Goal: Task Accomplishment & Management: Complete application form

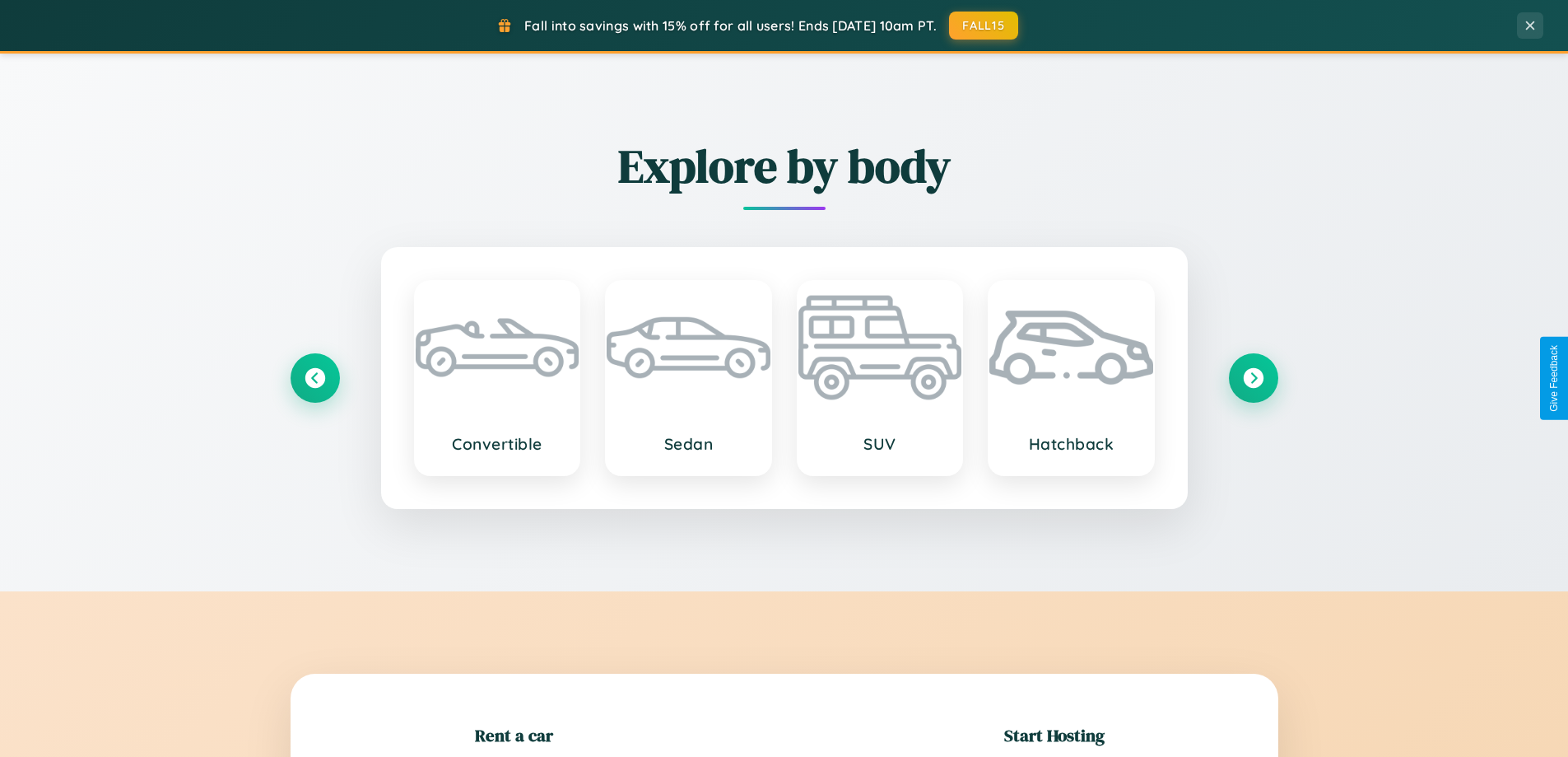
scroll to position [355, 0]
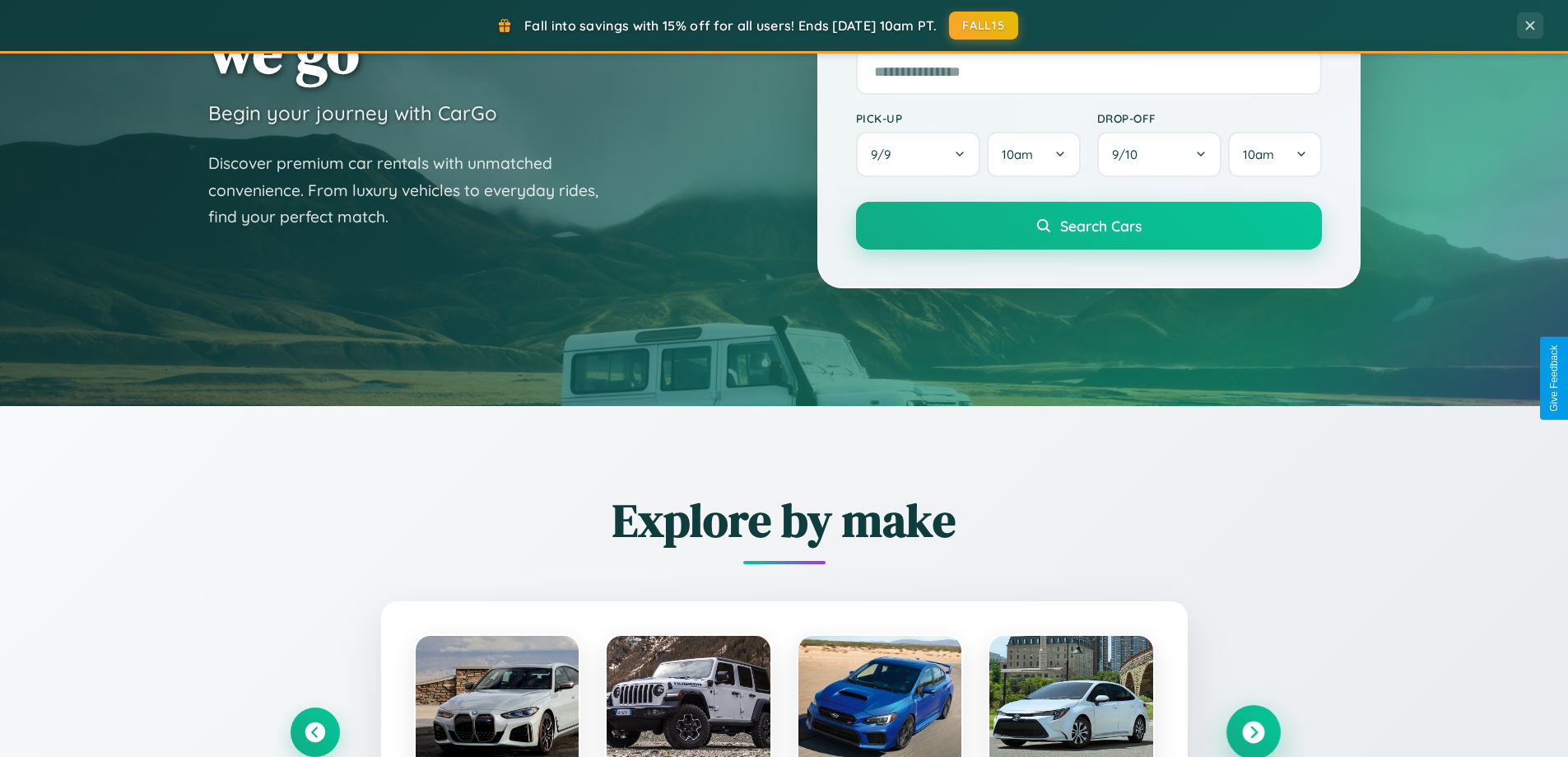
click at [1253, 733] on icon at bounding box center [1253, 733] width 23 height 23
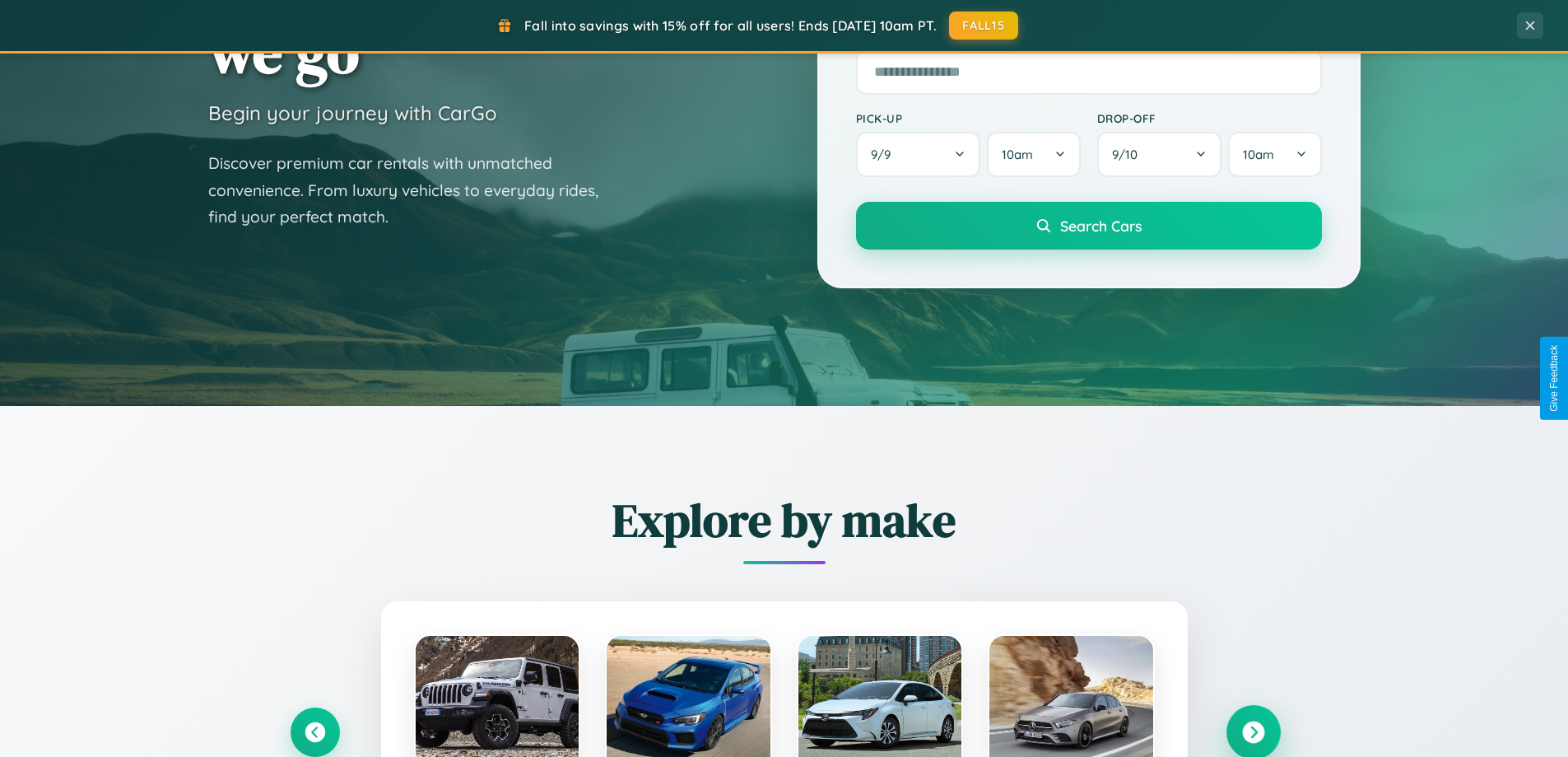
click at [1253, 731] on icon at bounding box center [1253, 733] width 23 height 23
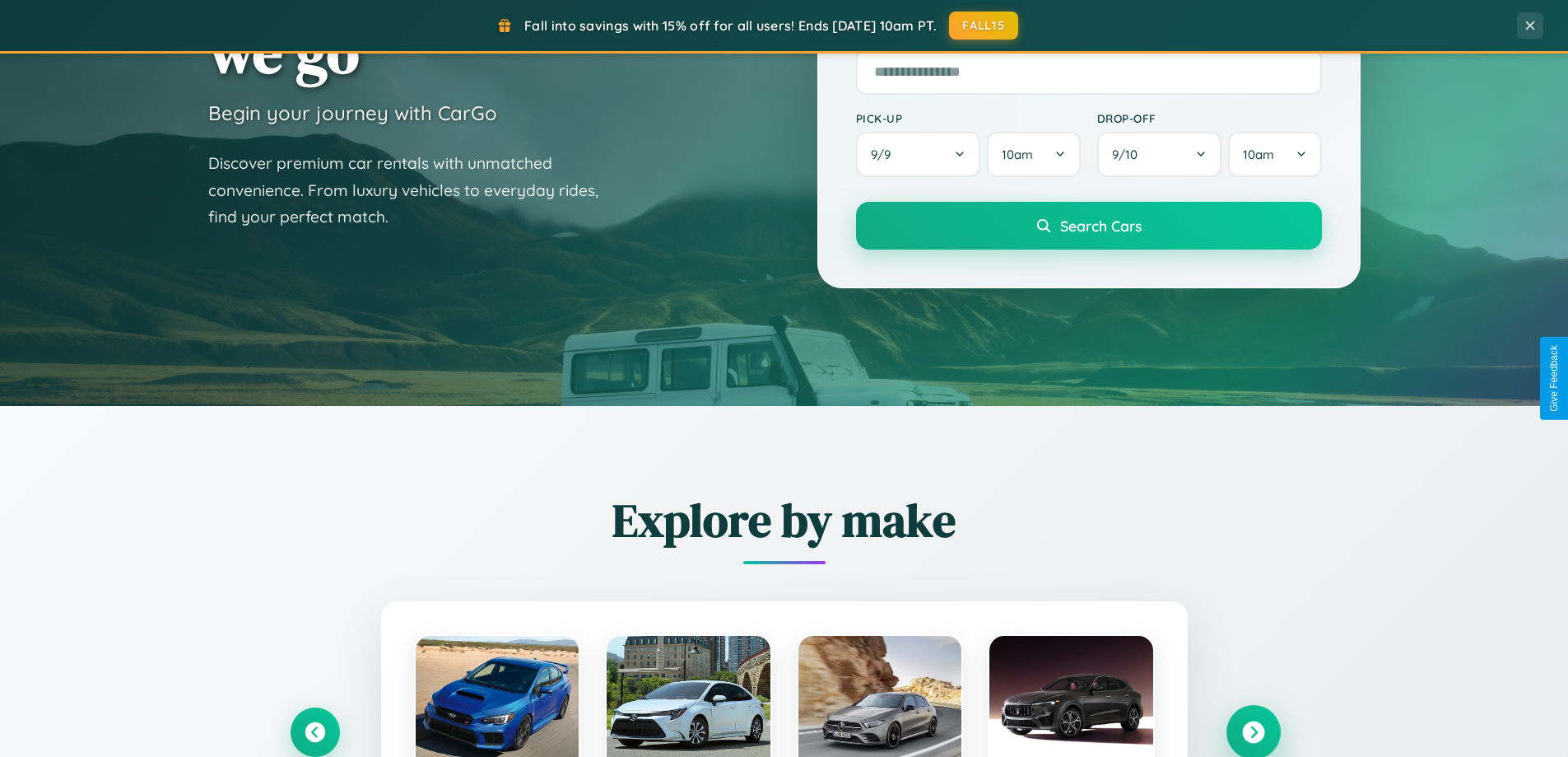
click at [1253, 732] on icon at bounding box center [1253, 733] width 23 height 23
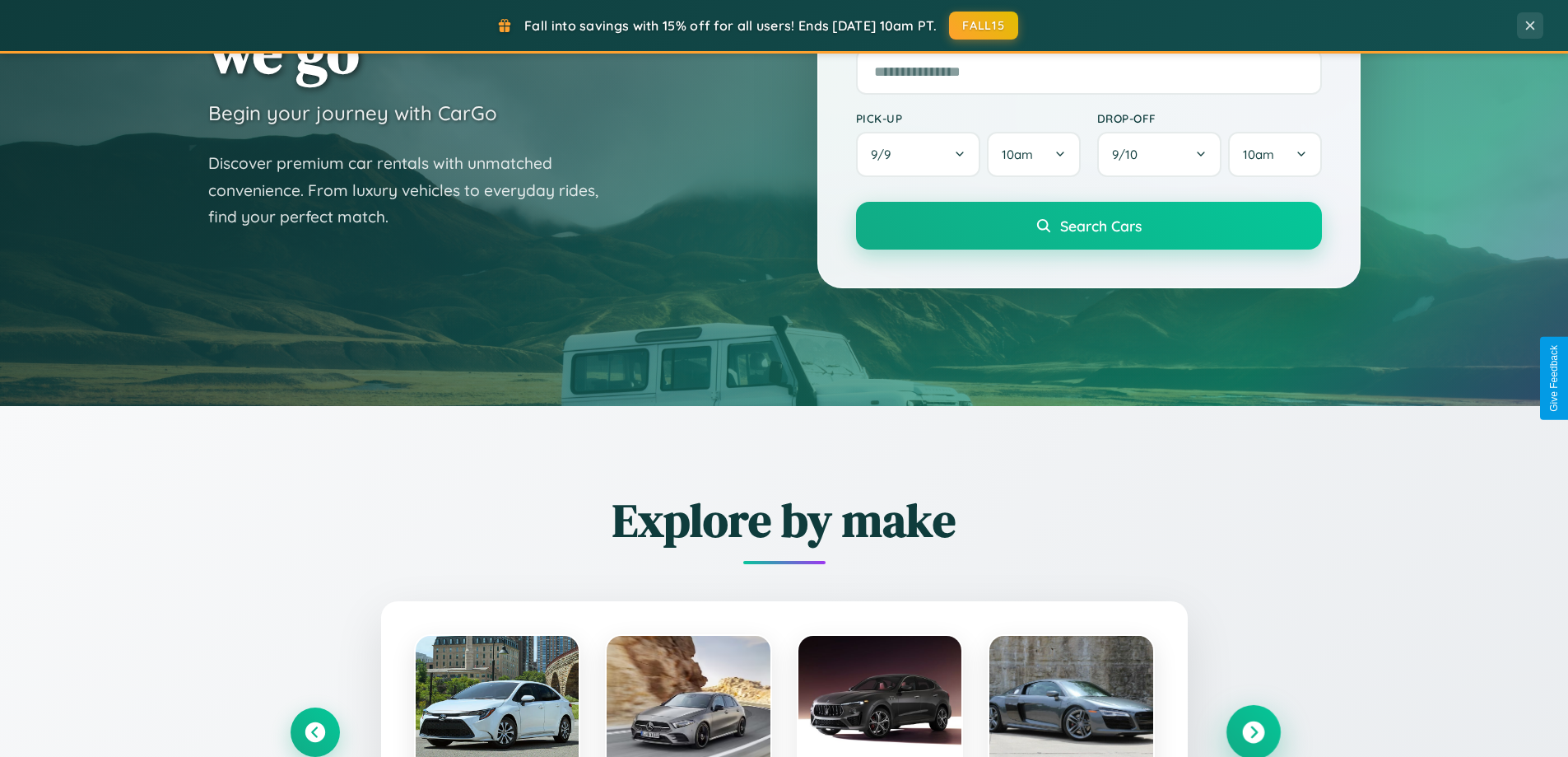
click at [1253, 733] on icon at bounding box center [1253, 733] width 23 height 23
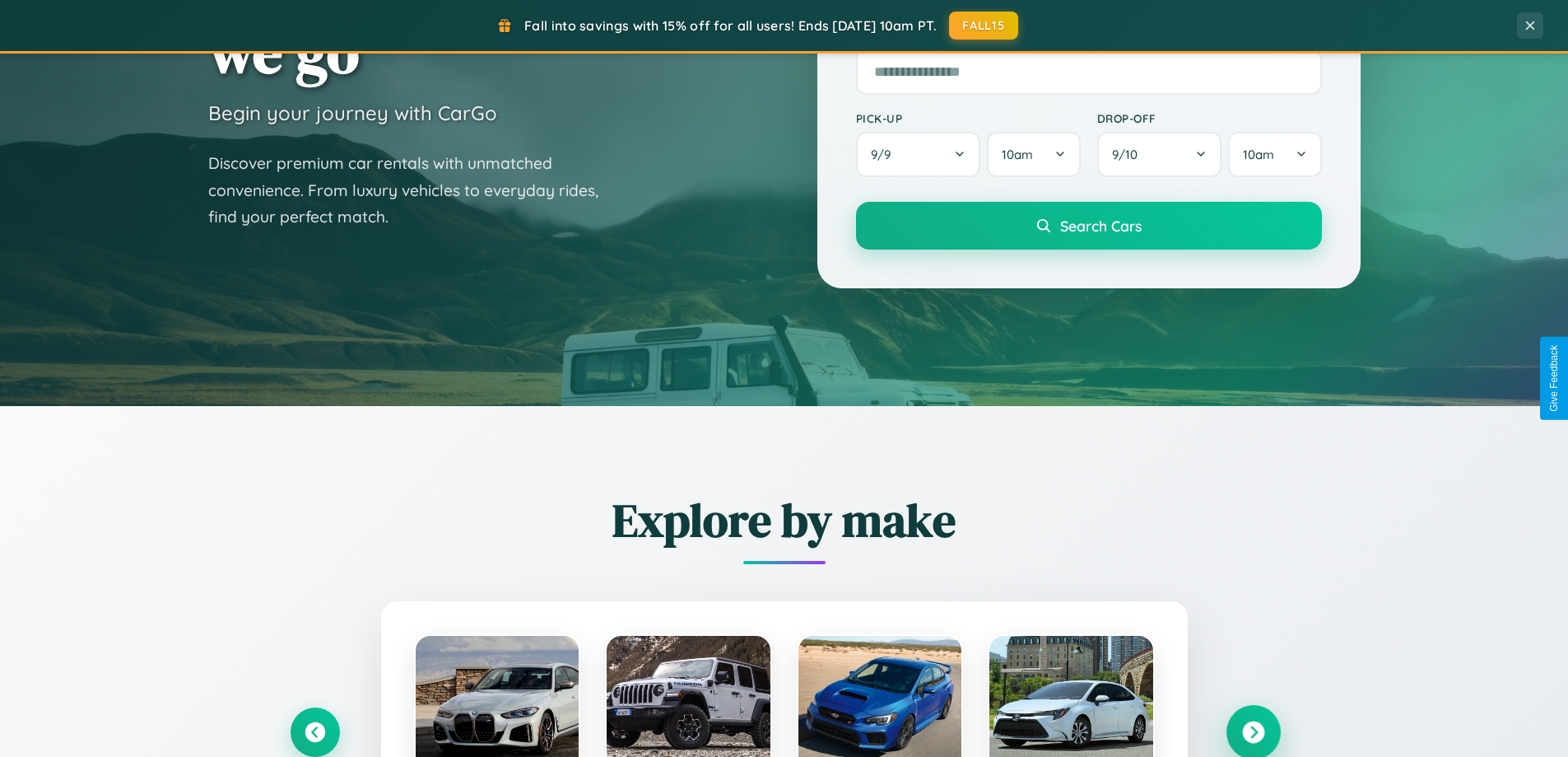
click at [1253, 731] on icon at bounding box center [1253, 733] width 23 height 23
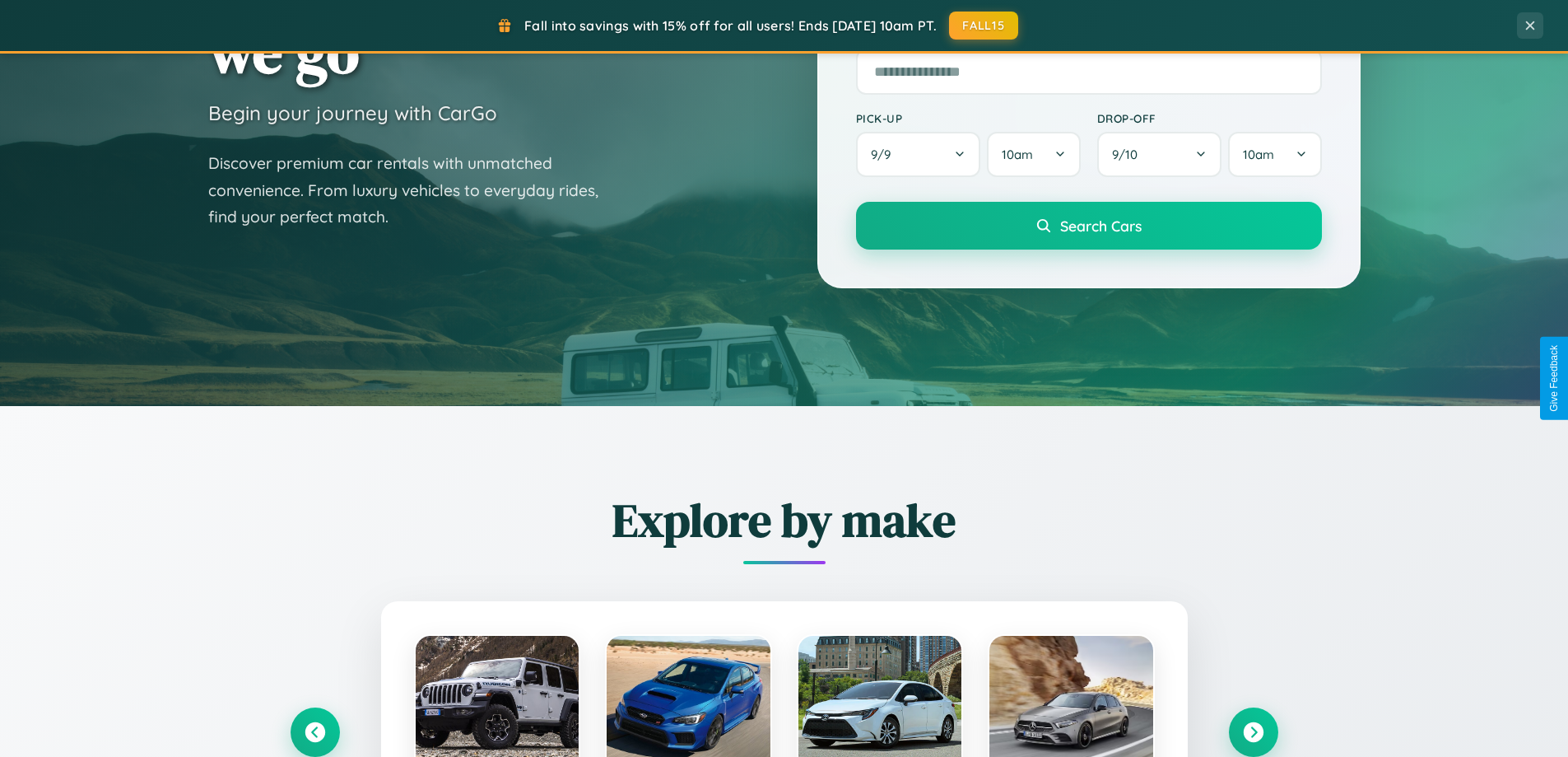
scroll to position [0, 0]
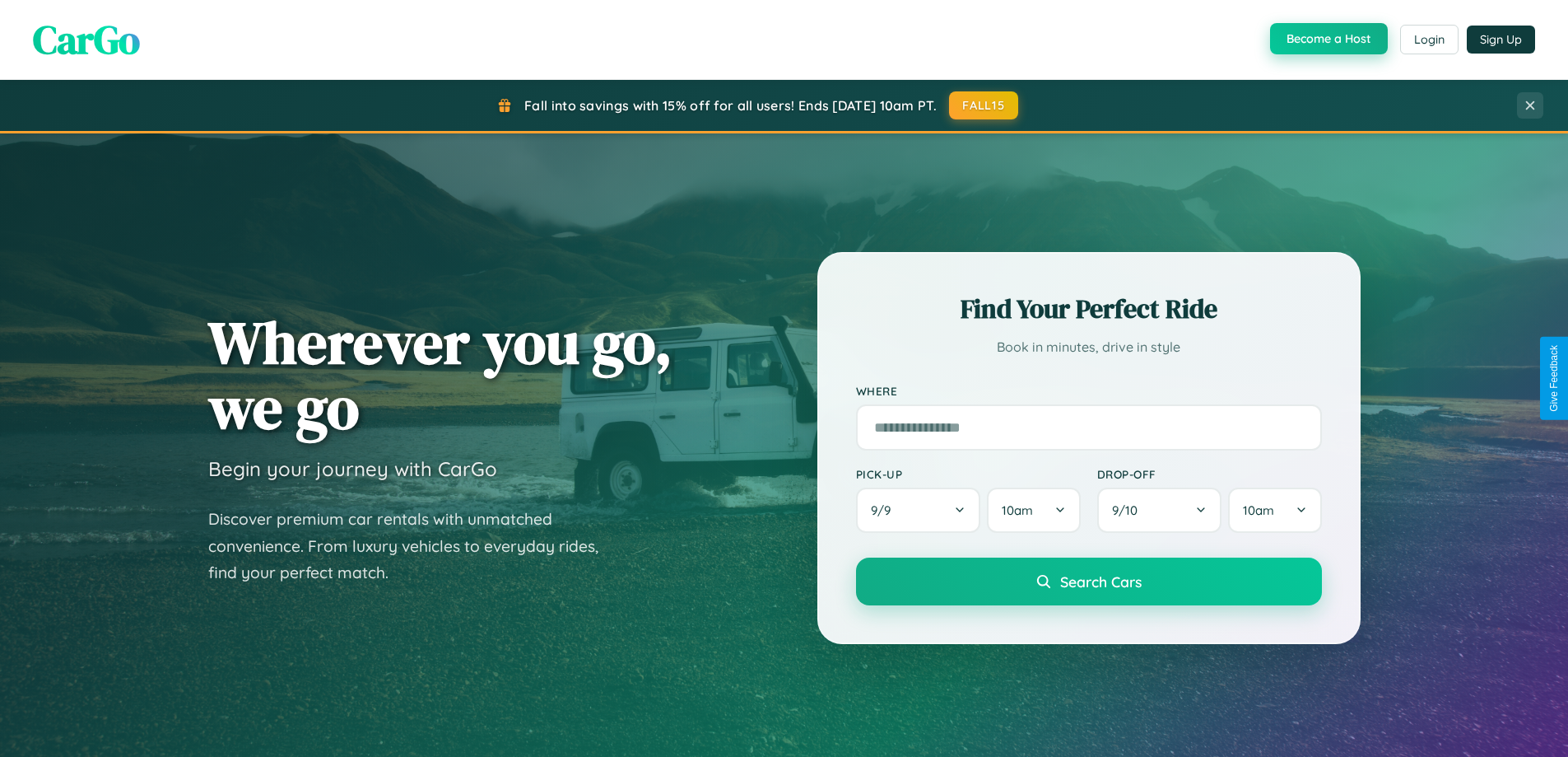
click at [1327, 39] on button "Become a Host" at bounding box center [1328, 39] width 118 height 31
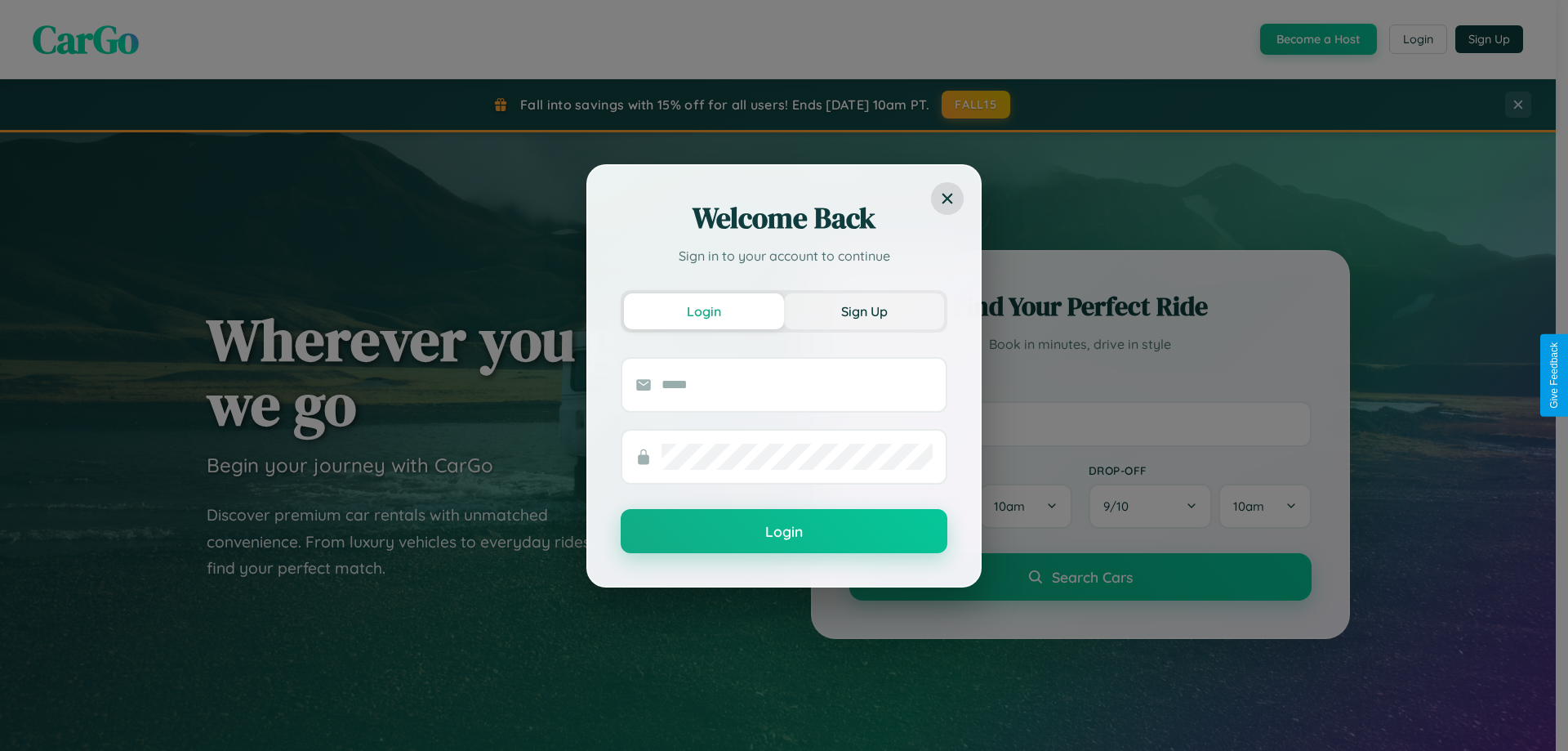
click at [865, 311] on button "Sign Up" at bounding box center [865, 311] width 160 height 36
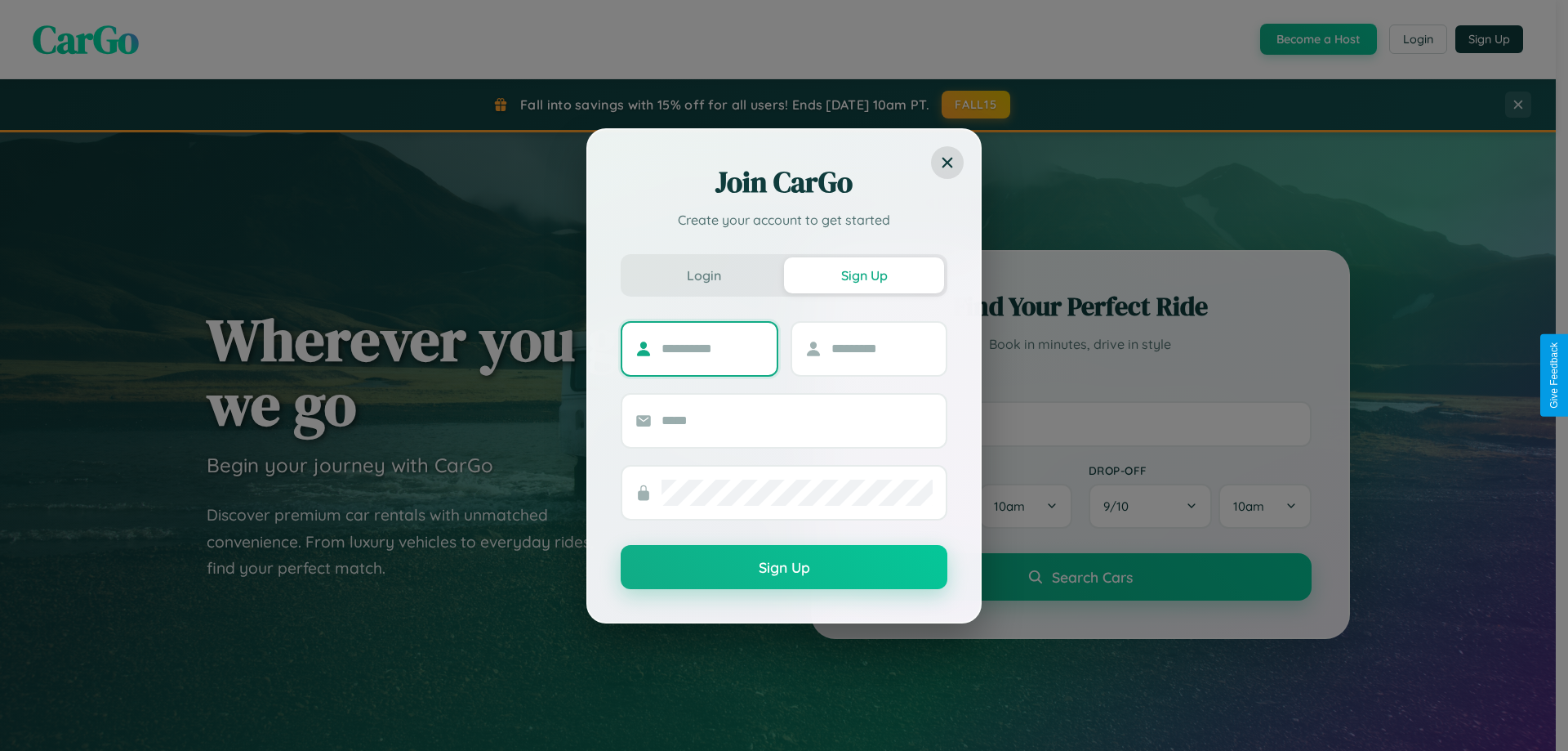
click at [713, 348] on input "text" at bounding box center [712, 349] width 102 height 26
type input "******"
click at [881, 348] on input "text" at bounding box center [881, 349] width 102 height 26
type input "********"
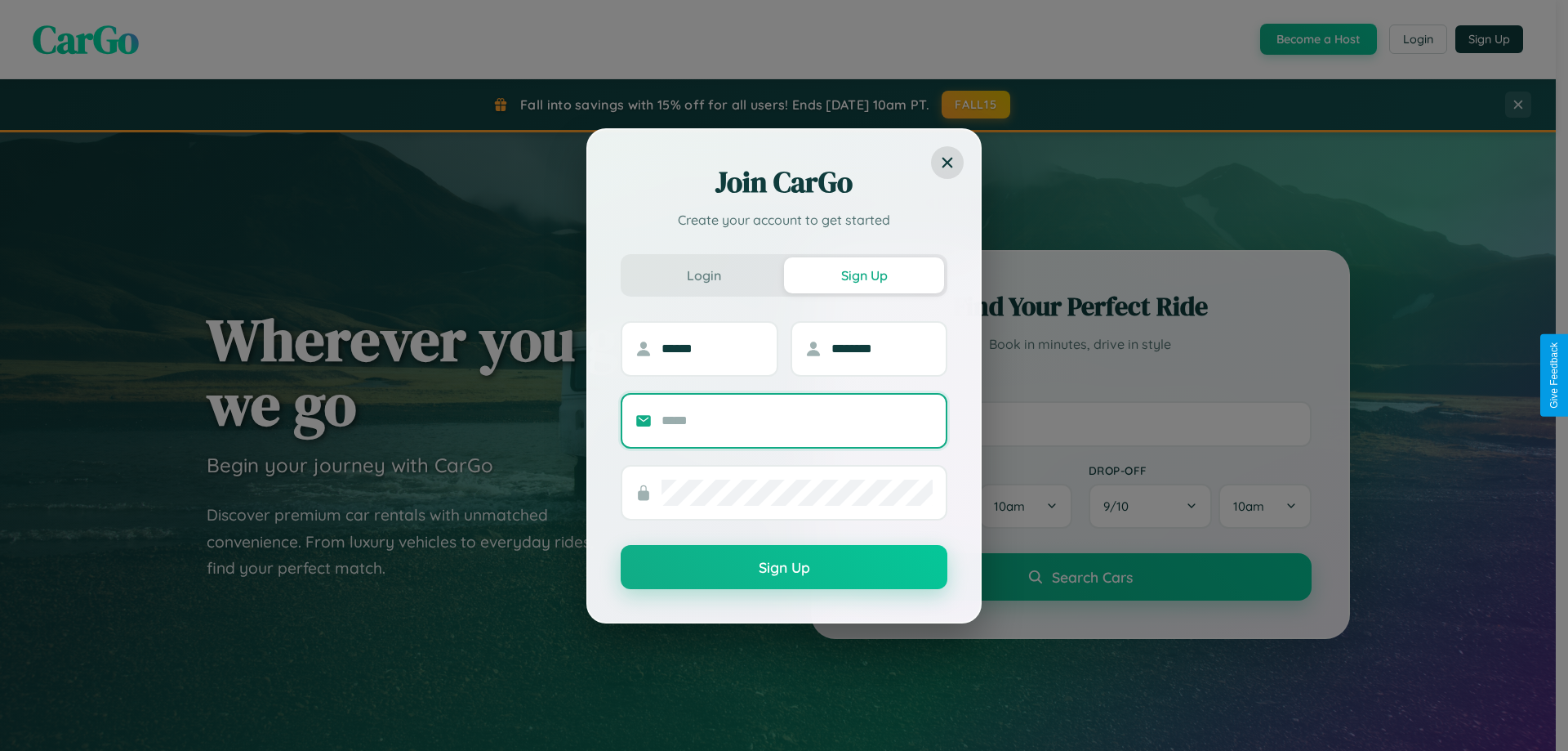
click at [798, 420] on input "text" at bounding box center [797, 421] width 271 height 26
type input "**********"
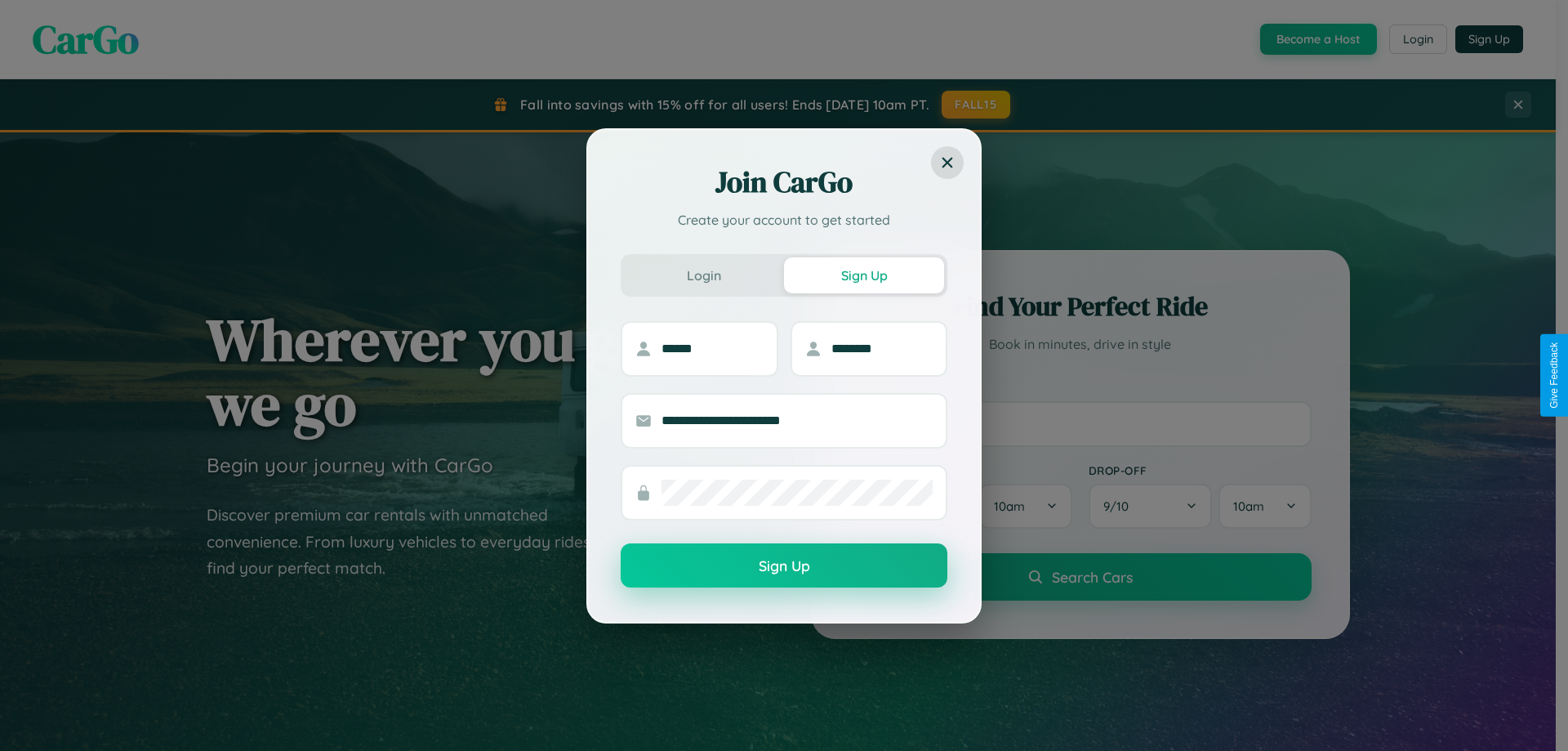
click at [784, 566] on button "Sign Up" at bounding box center [784, 564] width 326 height 44
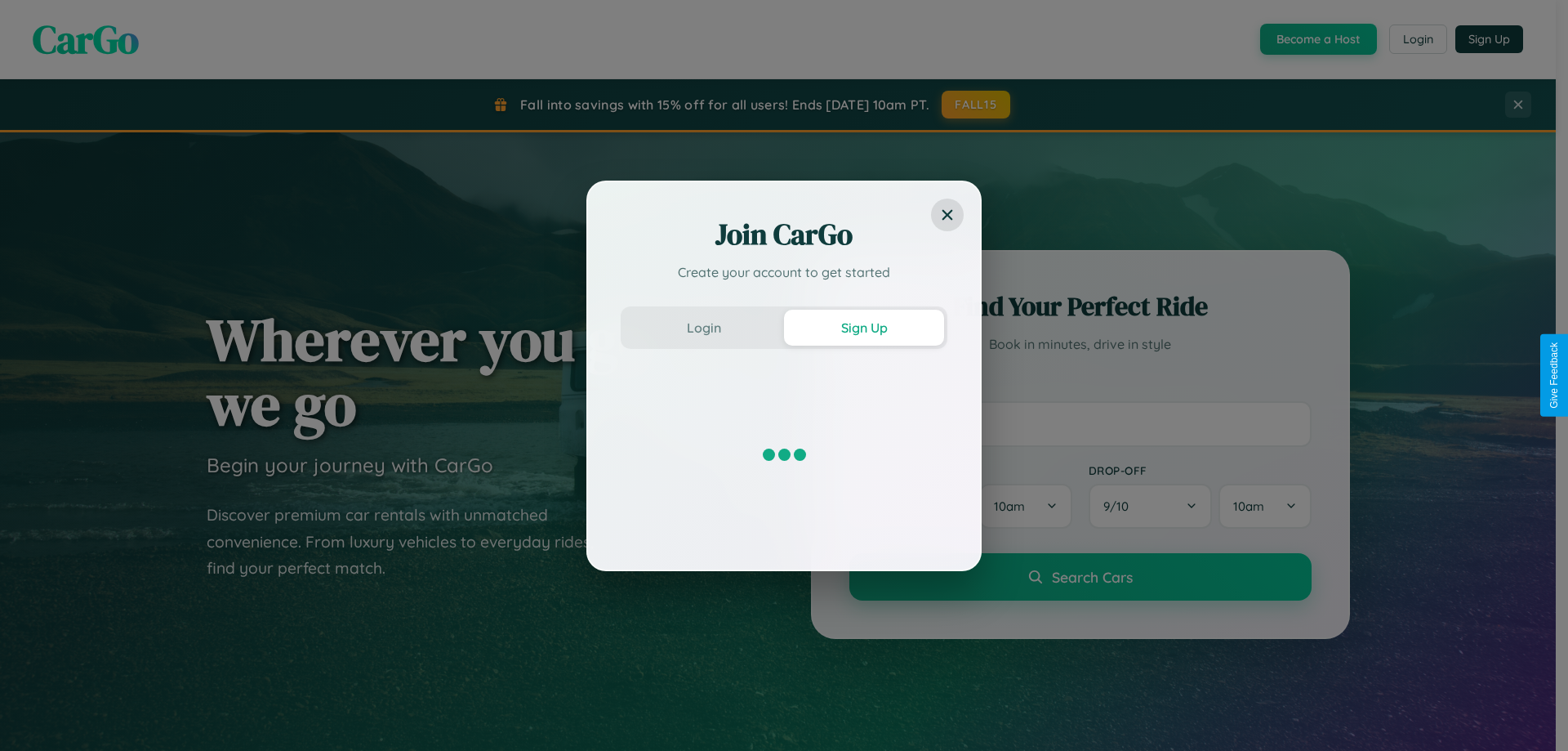
click at [1317, 39] on div "Join CarGo Create your account to get started Login Sign Up" at bounding box center [784, 375] width 1568 height 751
